Goal: Task Accomplishment & Management: Manage account settings

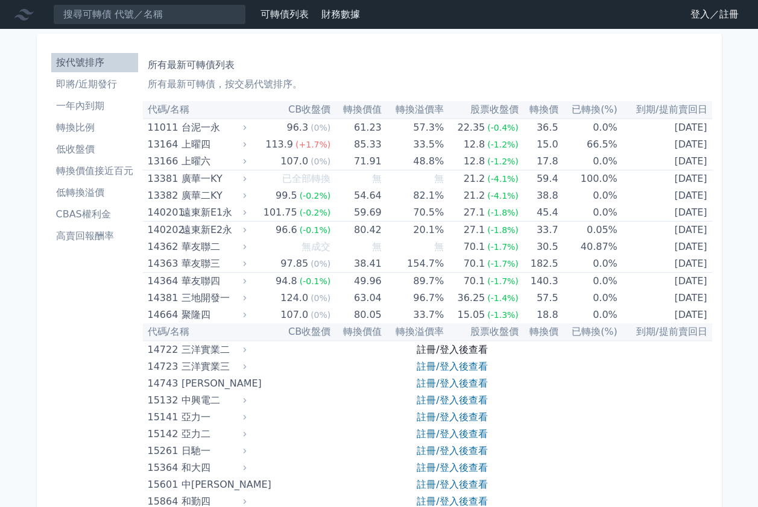
click at [444, 351] on link "註冊/登入後查看" at bounding box center [451, 349] width 71 height 11
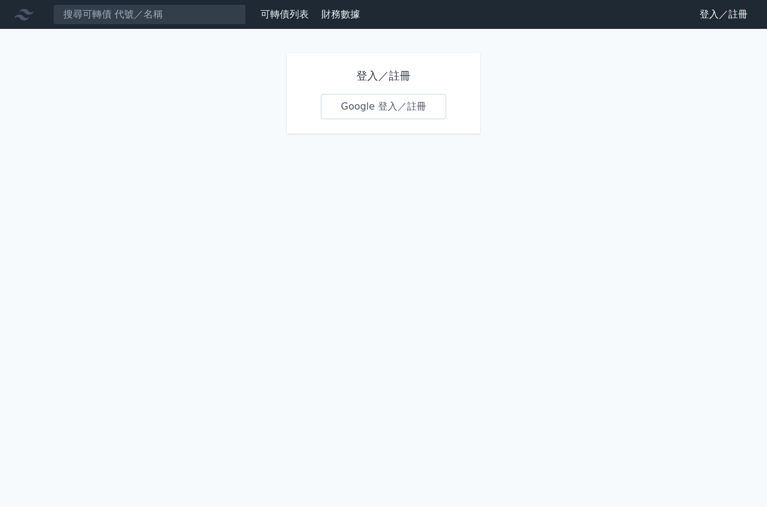
click at [395, 113] on link "Google 登入／註冊" at bounding box center [383, 106] width 125 height 25
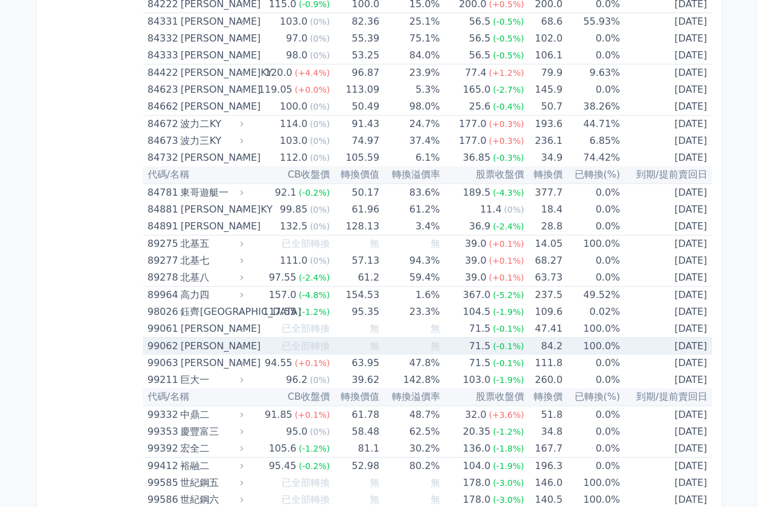
scroll to position [7106, 0]
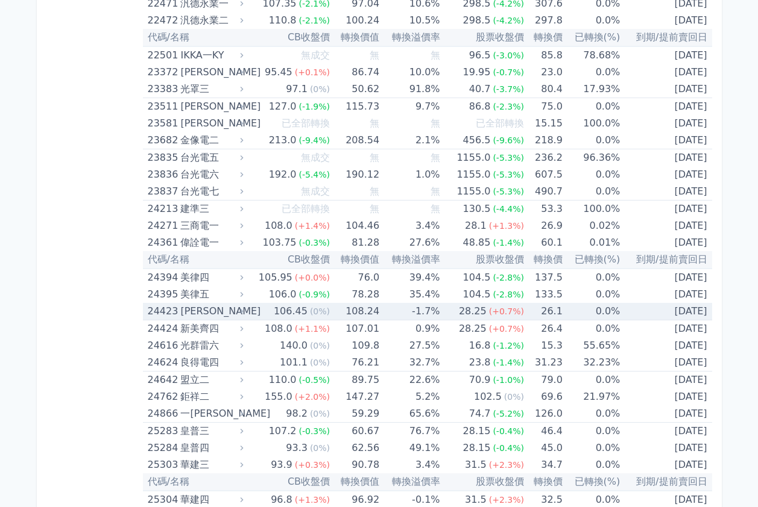
scroll to position [964, 0]
